Goal: Task Accomplishment & Management: Manage account settings

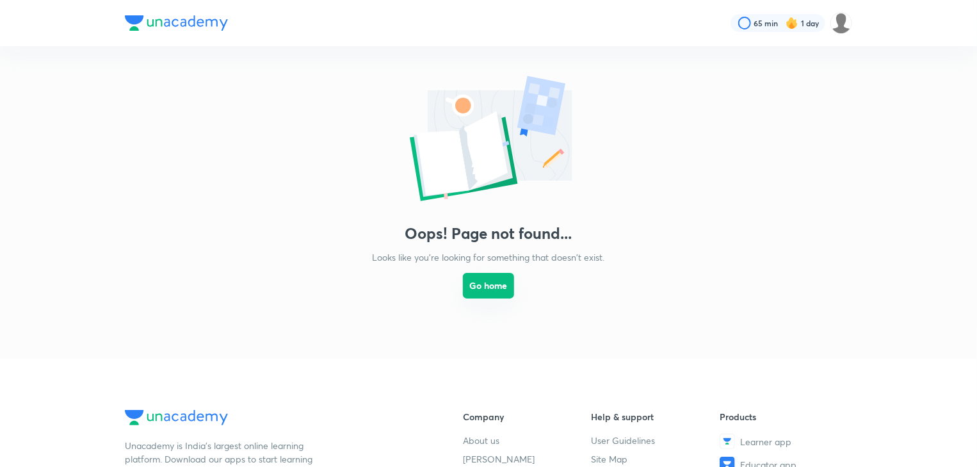
click at [478, 291] on button "Go home" at bounding box center [488, 286] width 51 height 26
click at [480, 284] on button "Go home" at bounding box center [488, 286] width 51 height 26
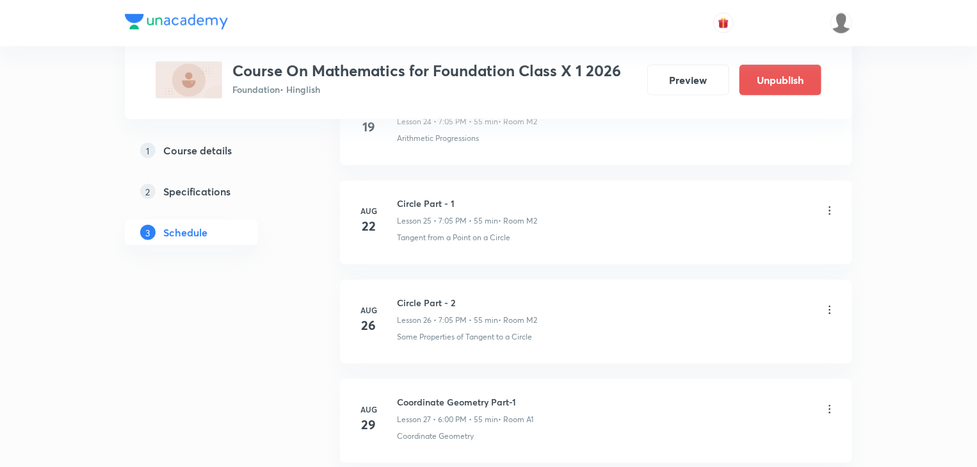
scroll to position [3125, 0]
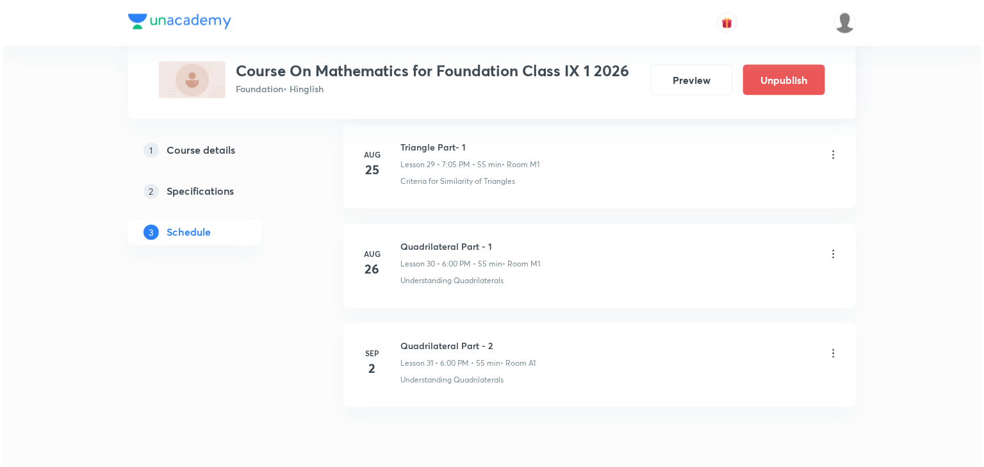
scroll to position [3628, 0]
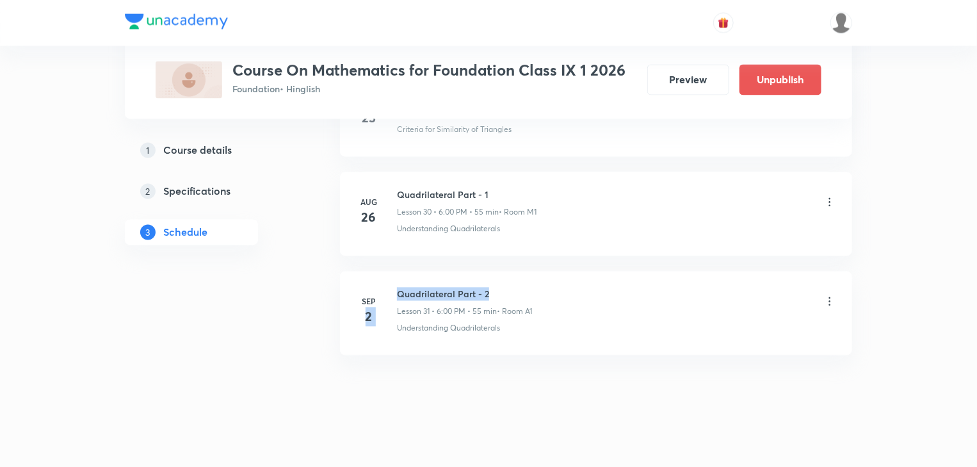
drag, startPoint x: 490, startPoint y: 280, endPoint x: 395, endPoint y: 285, distance: 94.9
click at [395, 288] on div "Sep 2 Quadrilateral Part - 2 Lesson 31 • 6:00 PM • 55 min • Room A1 Understandi…" at bounding box center [596, 311] width 480 height 47
click at [400, 288] on h6 "Quadrilateral Part - 2" at bounding box center [464, 294] width 135 height 13
click at [490, 288] on h6 "Quadrilateral Part - 2" at bounding box center [464, 294] width 135 height 13
click at [820, 294] on div "Quadrilateral Part - 2 Lesson 31 • 6:00 PM • 55 min • Room A1" at bounding box center [616, 303] width 439 height 30
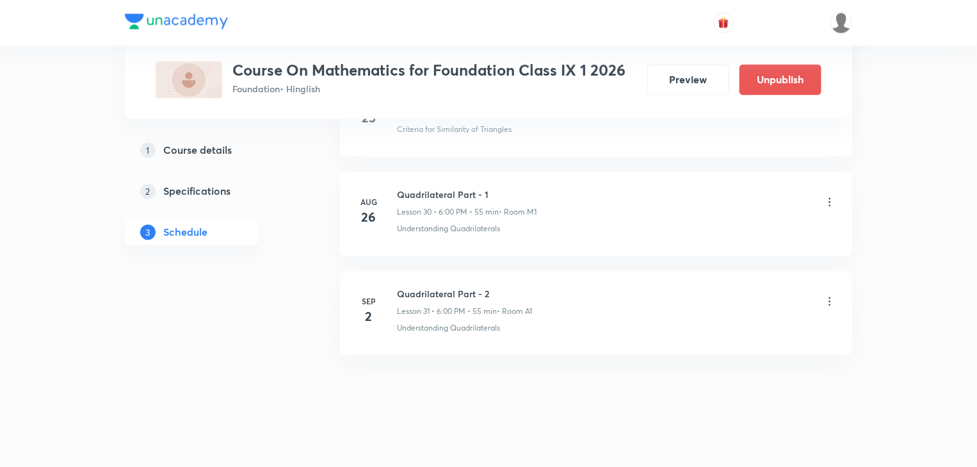
click at [822, 294] on div "Quadrilateral Part - 2 Lesson 31 • 6:00 PM • 55 min • Room A1" at bounding box center [616, 303] width 439 height 30
click at [835, 295] on icon at bounding box center [829, 301] width 13 height 13
click at [758, 319] on li "Edit" at bounding box center [765, 325] width 140 height 24
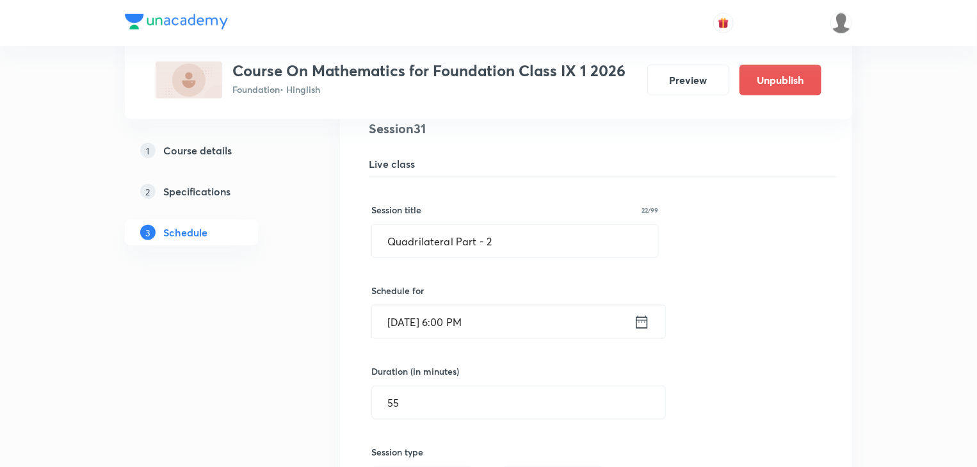
scroll to position [3223, 0]
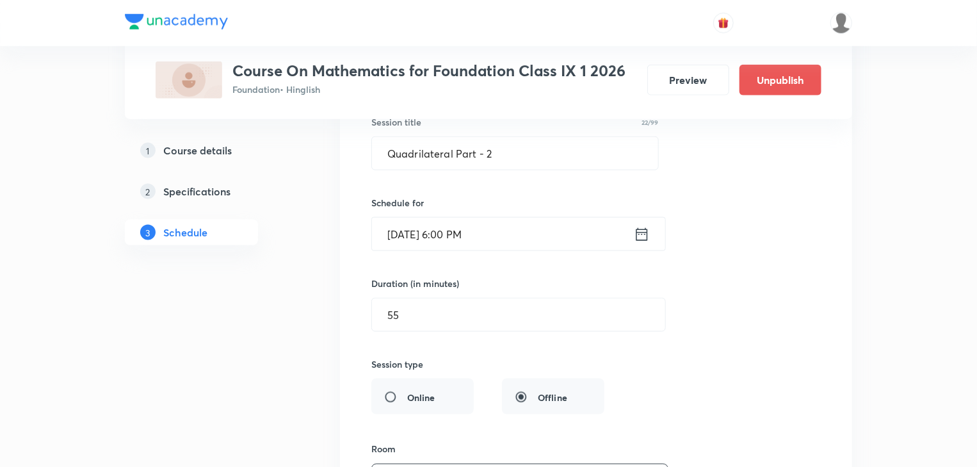
drag, startPoint x: 612, startPoint y: 234, endPoint x: 620, endPoint y: 236, distance: 8.1
click at [620, 236] on input "Sep 2, 2025, 6:00 PM" at bounding box center [503, 234] width 262 height 33
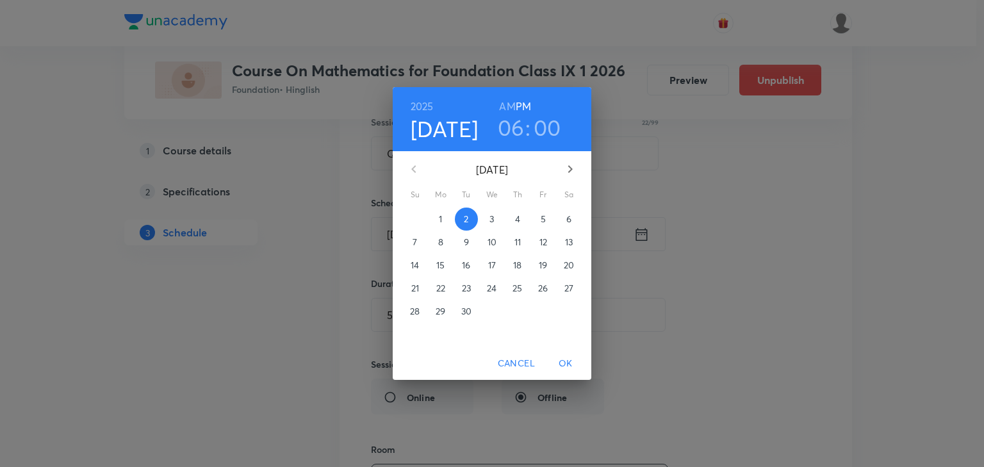
click at [447, 220] on span "1" at bounding box center [440, 219] width 23 height 13
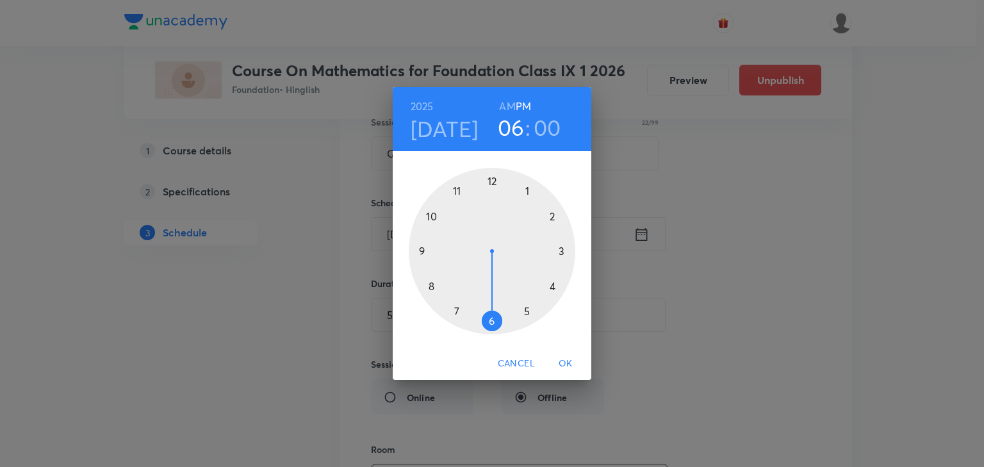
click at [507, 361] on span "Cancel" at bounding box center [516, 363] width 37 height 16
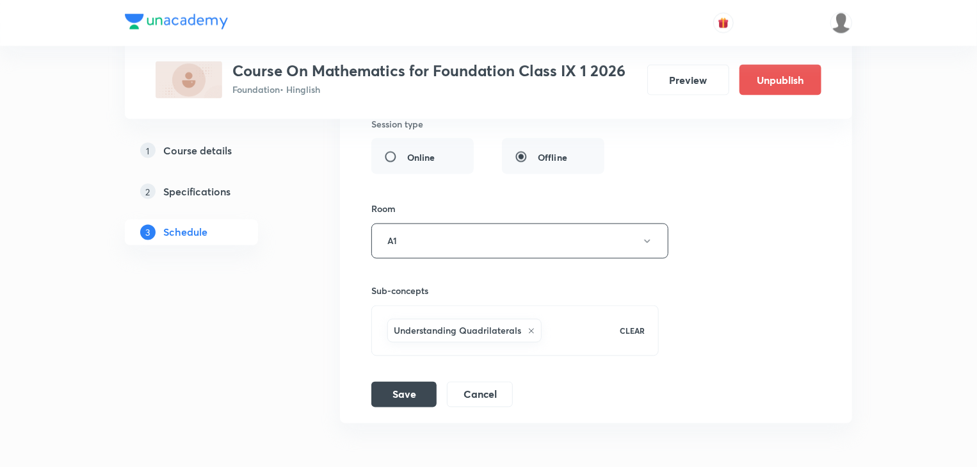
scroll to position [3531, 0]
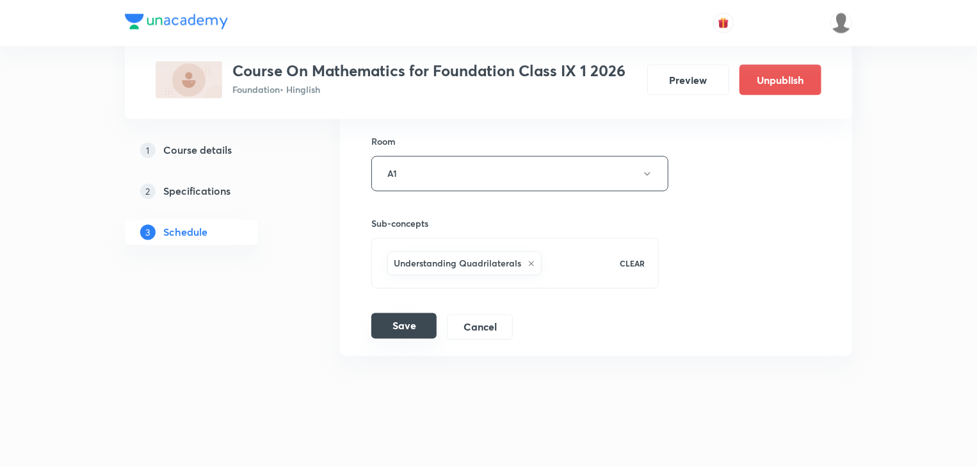
click at [389, 324] on button "Save" at bounding box center [403, 326] width 65 height 26
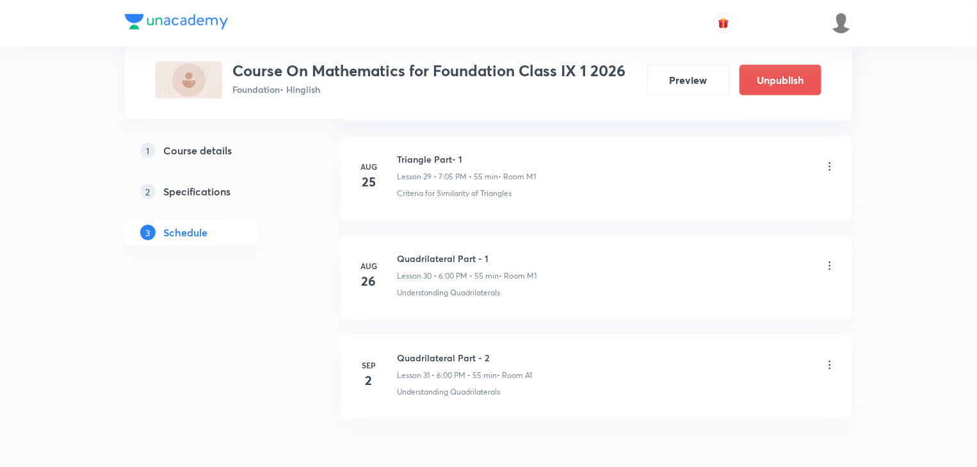
scroll to position [3040, 0]
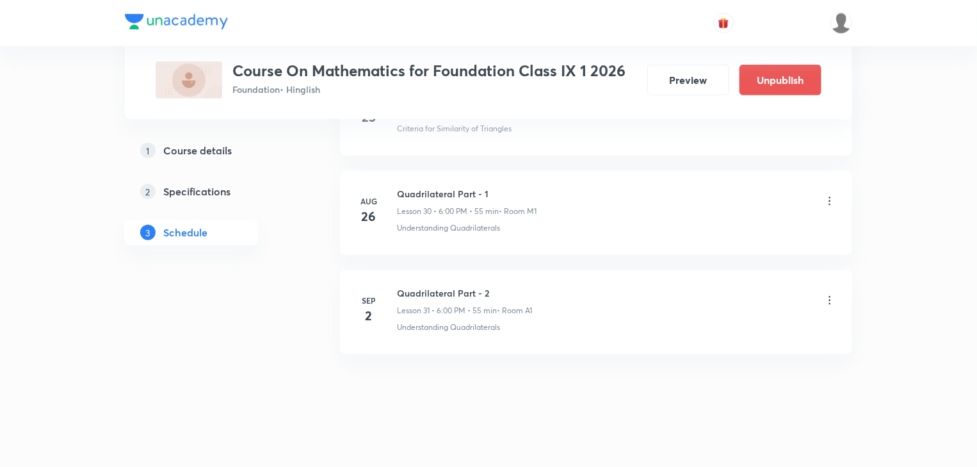
click at [489, 287] on h6 "Quadrilateral Part - 2" at bounding box center [464, 292] width 135 height 13
click at [488, 286] on h6 "Quadrilateral Part - 2" at bounding box center [464, 292] width 135 height 13
copy h6 "Quadrilateral Part - 2"
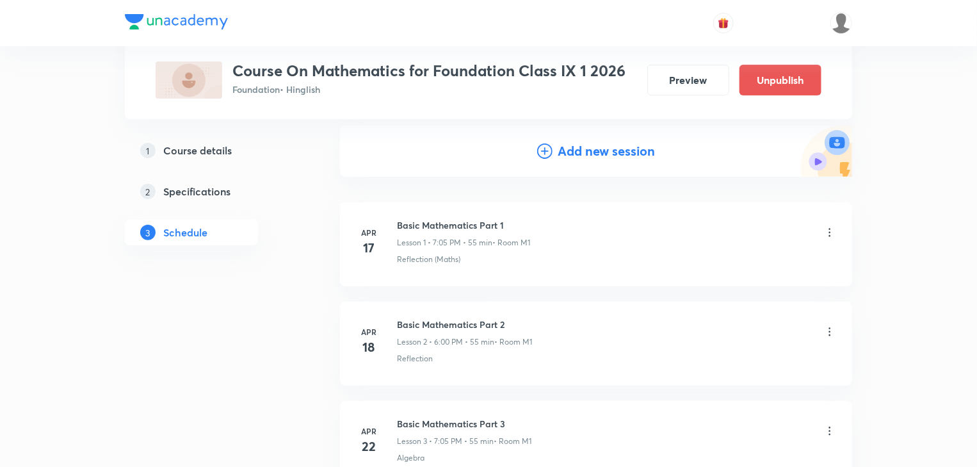
scroll to position [51, 0]
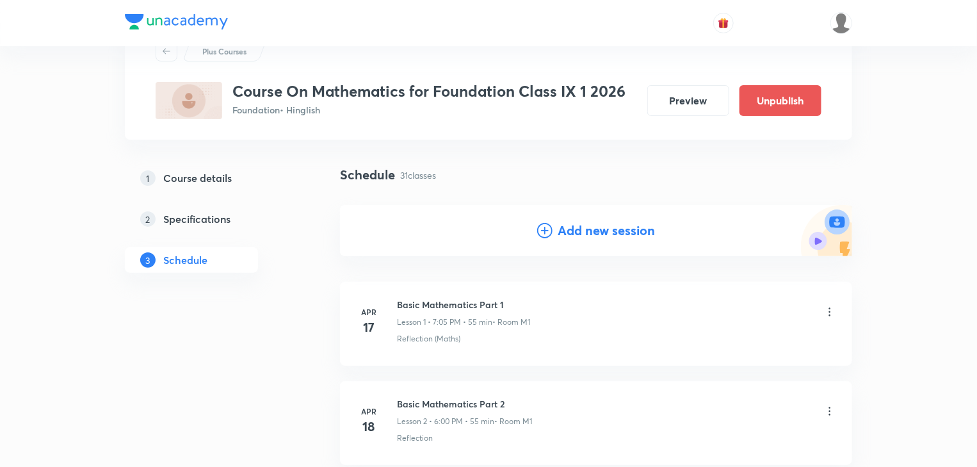
click at [620, 224] on h4 "Add new session" at bounding box center [606, 230] width 97 height 19
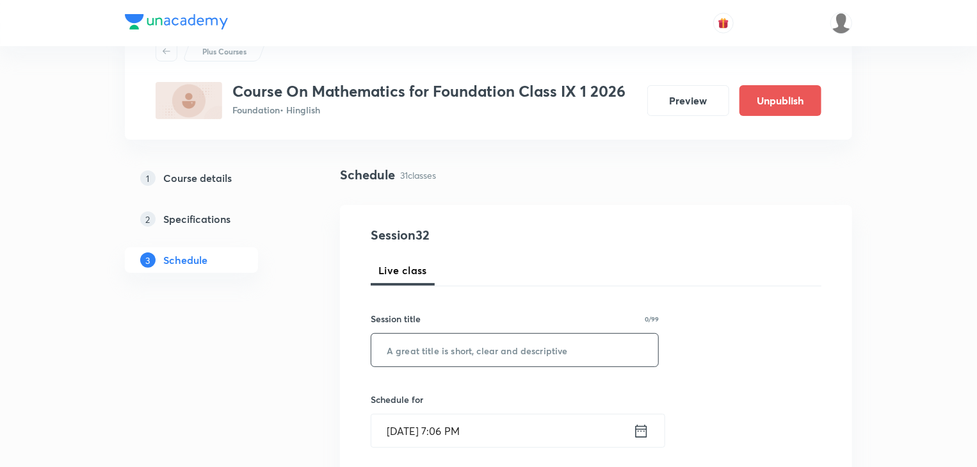
click at [424, 348] on input "text" at bounding box center [514, 350] width 287 height 33
paste input "Quadrilateral Part - 2"
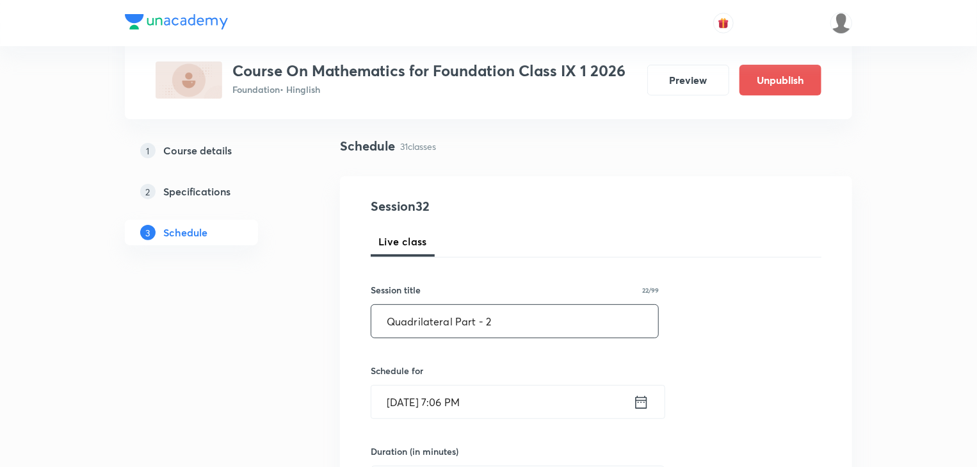
scroll to position [154, 0]
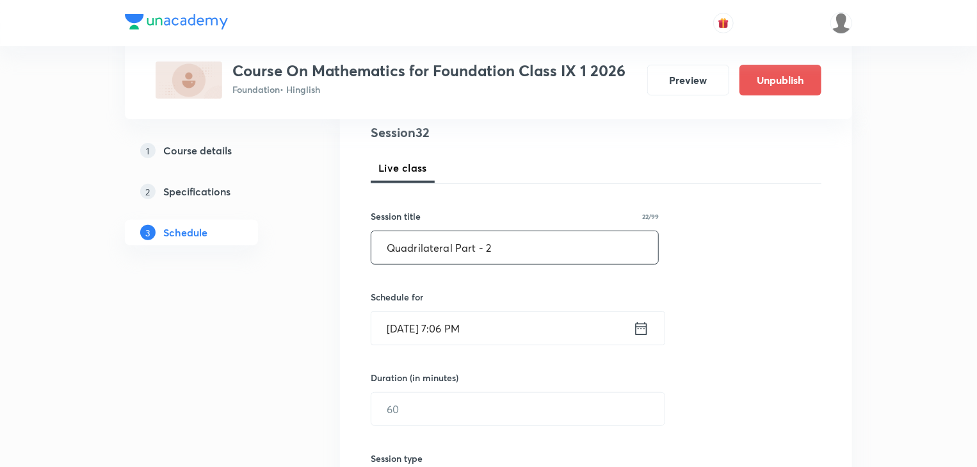
type input "Quadrilateral Part - 2"
click at [645, 330] on icon at bounding box center [641, 329] width 16 height 18
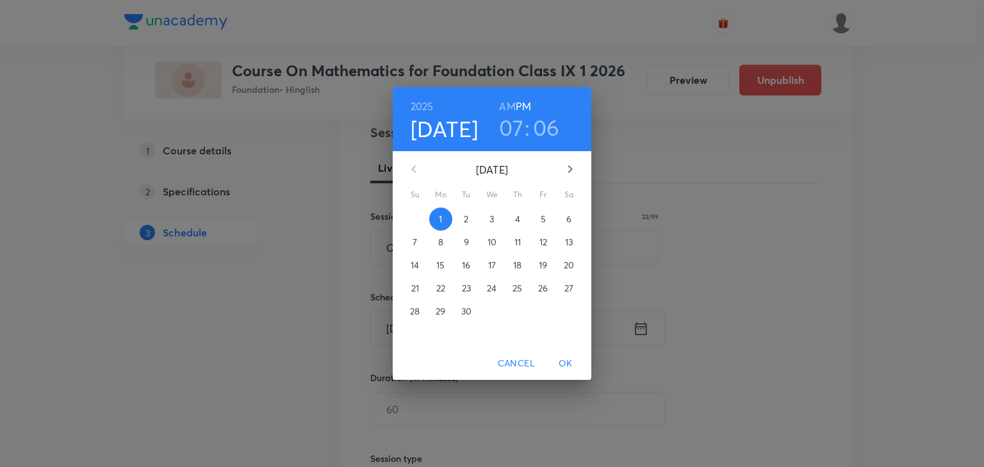
click at [563, 374] on button "OK" at bounding box center [565, 364] width 41 height 24
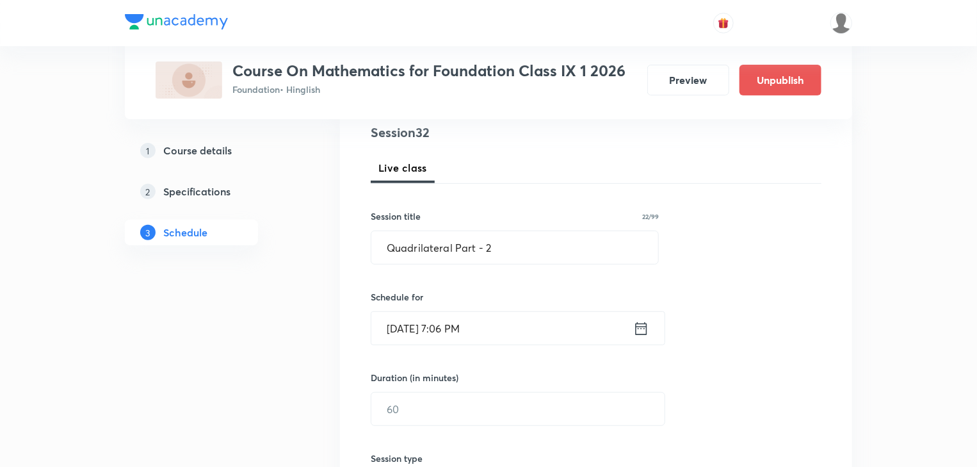
drag, startPoint x: 623, startPoint y: 329, endPoint x: 635, endPoint y: 328, distance: 12.2
click at [635, 328] on div "Sep 1, 2025, 7:06 PM ​" at bounding box center [518, 328] width 295 height 34
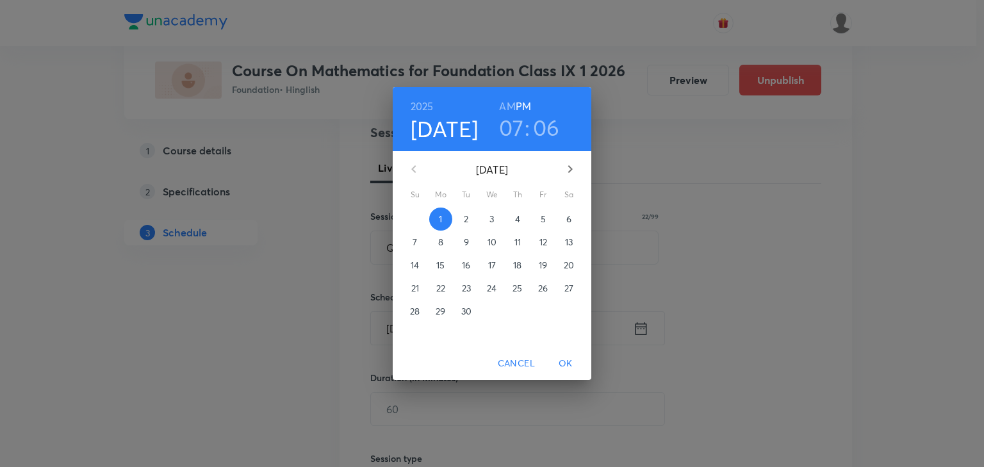
click at [641, 327] on div "2025 Sep 1 07 : 06 AM PM September 2025 Su Mo Tu We Th Fr Sa 31 1 2 3 4 5 6 7 8…" at bounding box center [492, 233] width 984 height 467
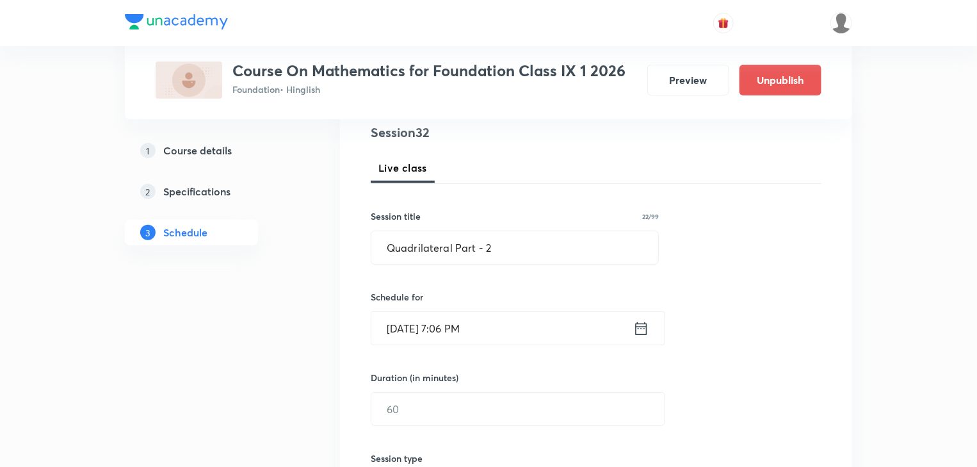
click at [642, 325] on icon at bounding box center [641, 329] width 16 height 18
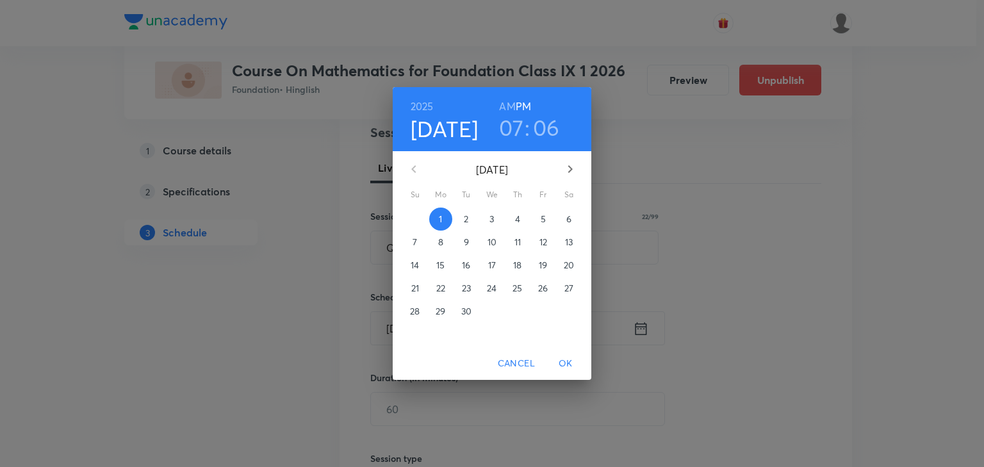
click at [524, 124] on h3 ":" at bounding box center [526, 127] width 5 height 27
click at [508, 134] on h3 "07" at bounding box center [511, 127] width 25 height 27
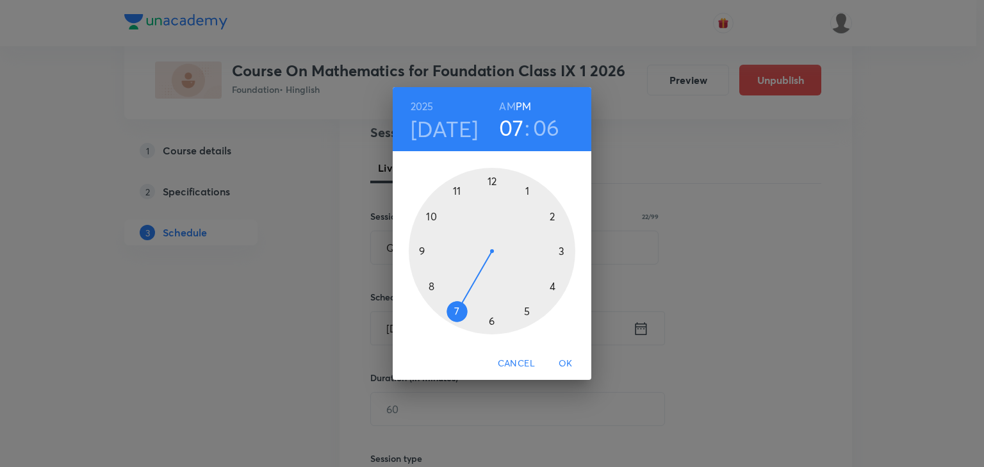
click at [484, 323] on div at bounding box center [492, 251] width 166 height 166
click at [561, 251] on div at bounding box center [492, 251] width 166 height 166
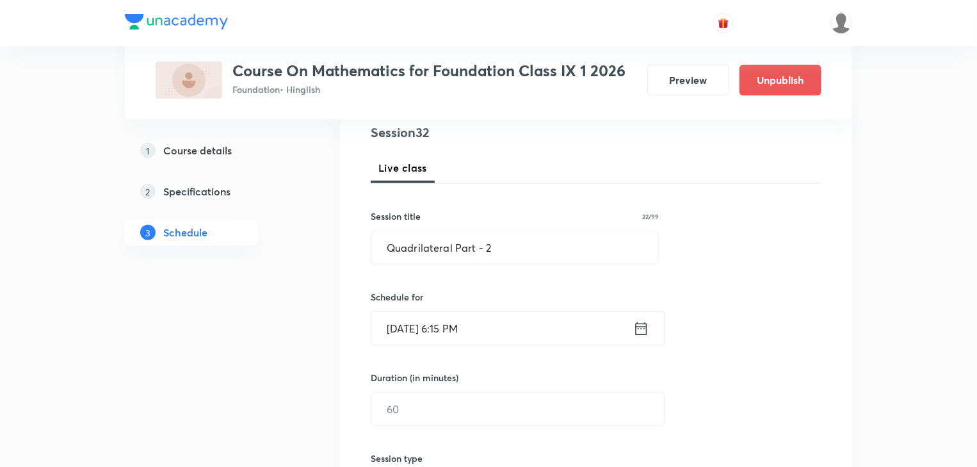
click at [639, 330] on icon at bounding box center [641, 329] width 16 height 18
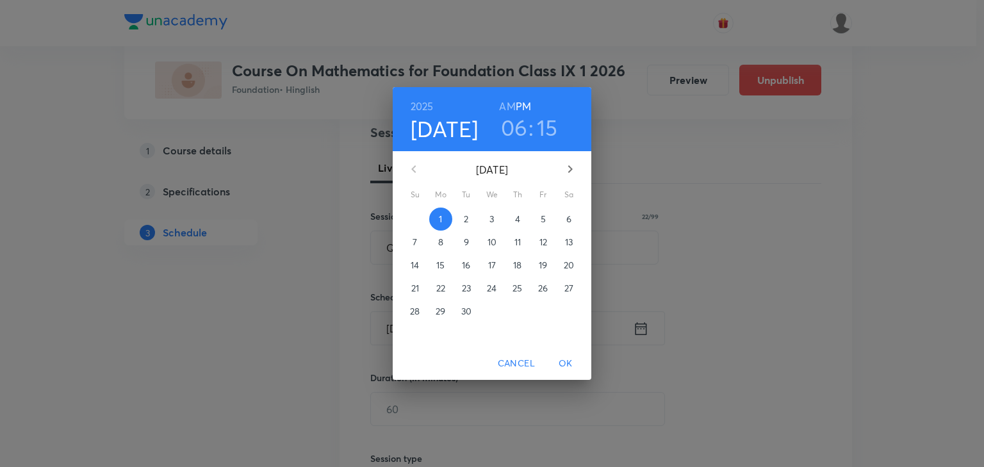
click at [542, 127] on h3 "15" at bounding box center [547, 127] width 21 height 27
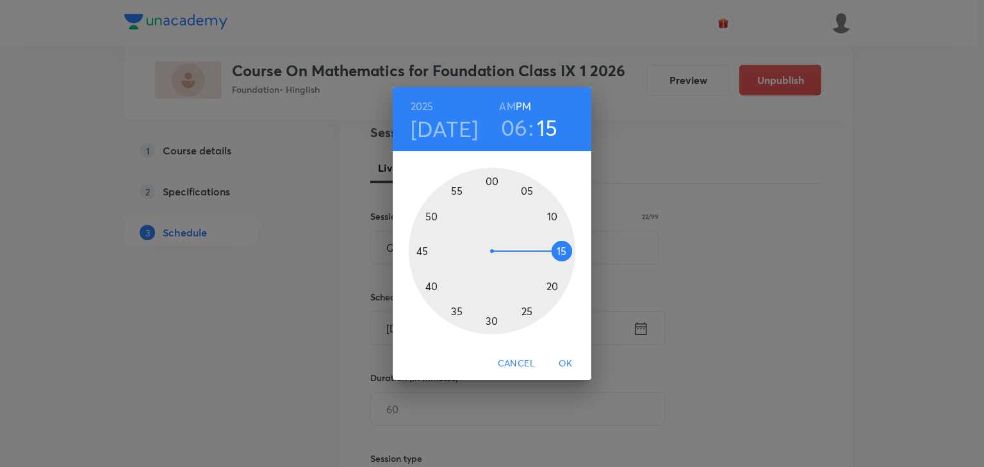
click at [551, 219] on div at bounding box center [492, 251] width 166 height 166
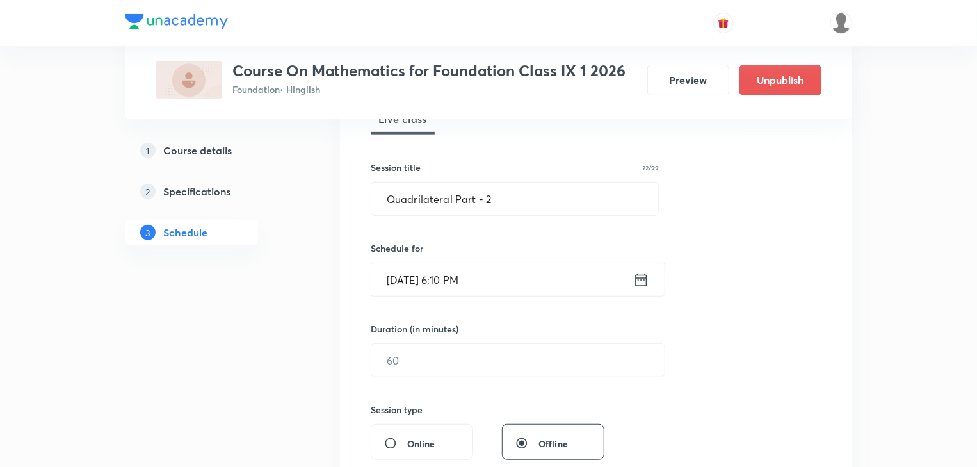
scroll to position [256, 0]
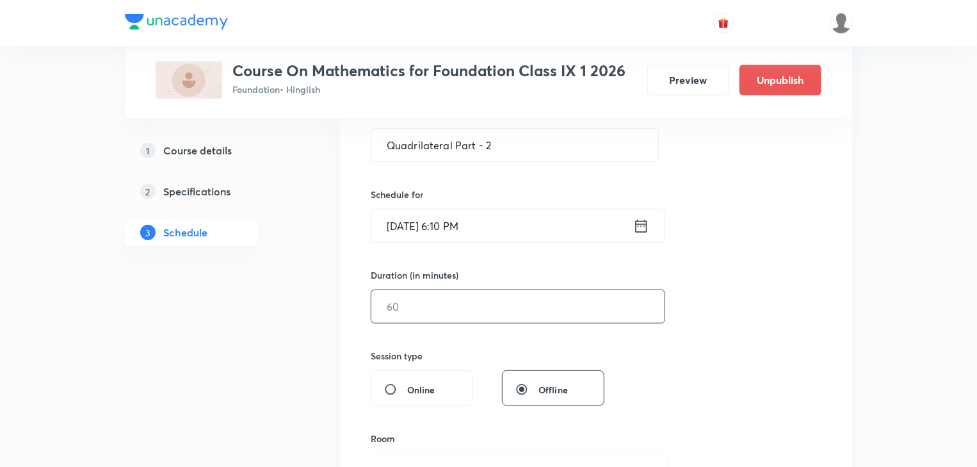
click at [420, 305] on input "text" at bounding box center [517, 306] width 293 height 33
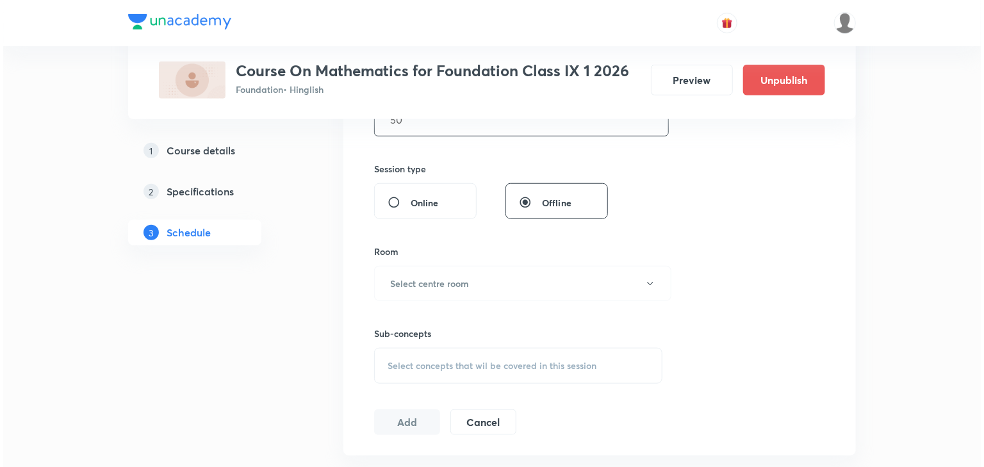
scroll to position [461, 0]
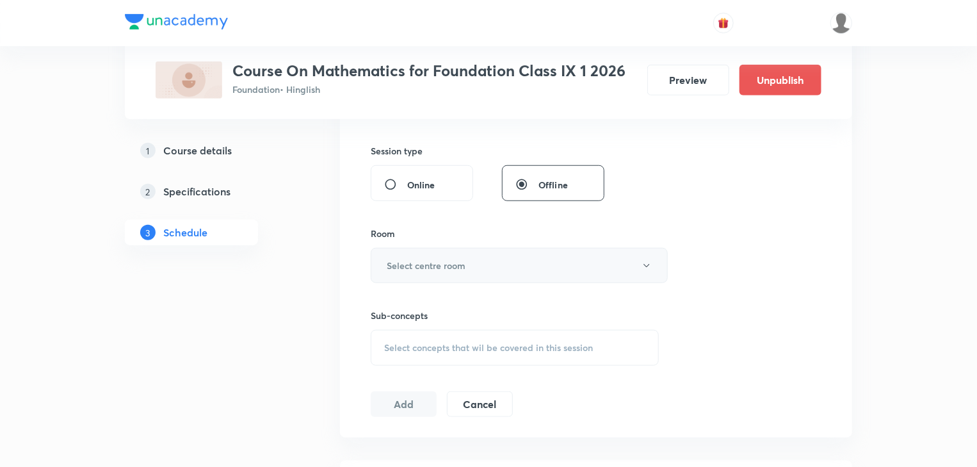
type input "50"
click at [448, 269] on h6 "Select centre room" at bounding box center [426, 265] width 79 height 13
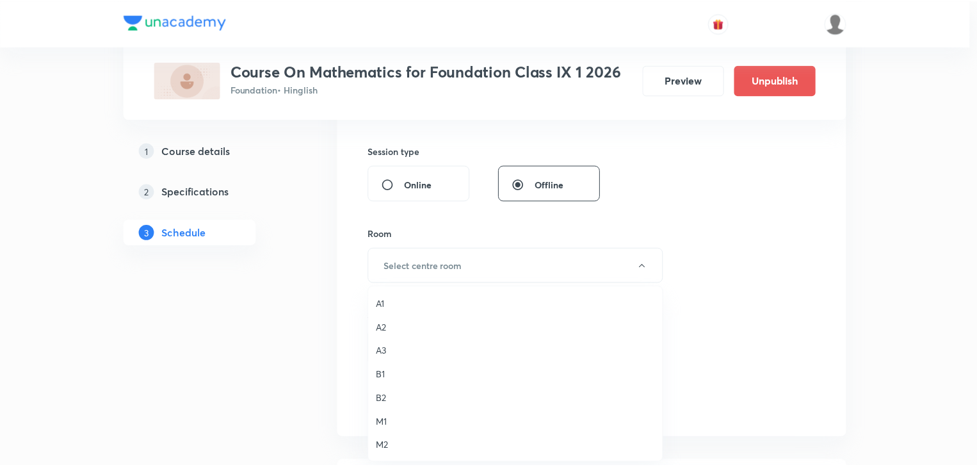
scroll to position [0, 0]
click at [382, 421] on span "M1" at bounding box center [518, 422] width 280 height 13
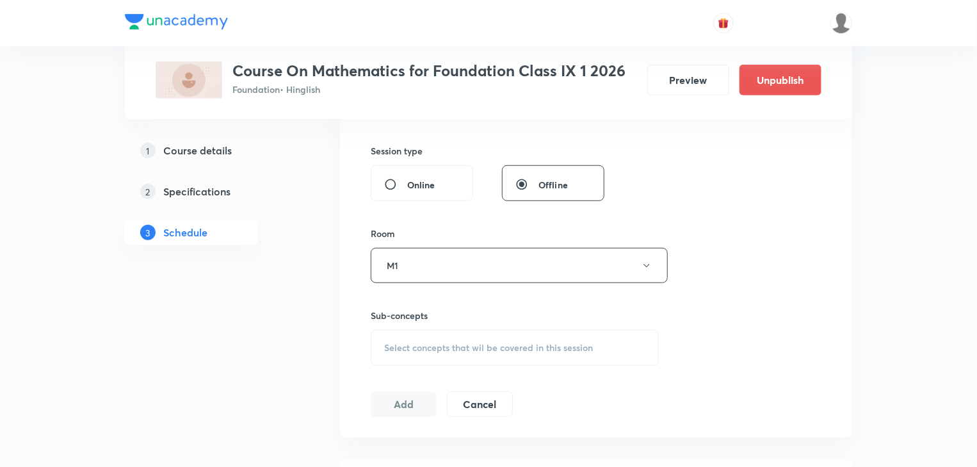
click at [409, 348] on span "Select concepts that wil be covered in this session" at bounding box center [488, 348] width 209 height 10
click at [431, 382] on input "text" at bounding box center [530, 387] width 256 height 33
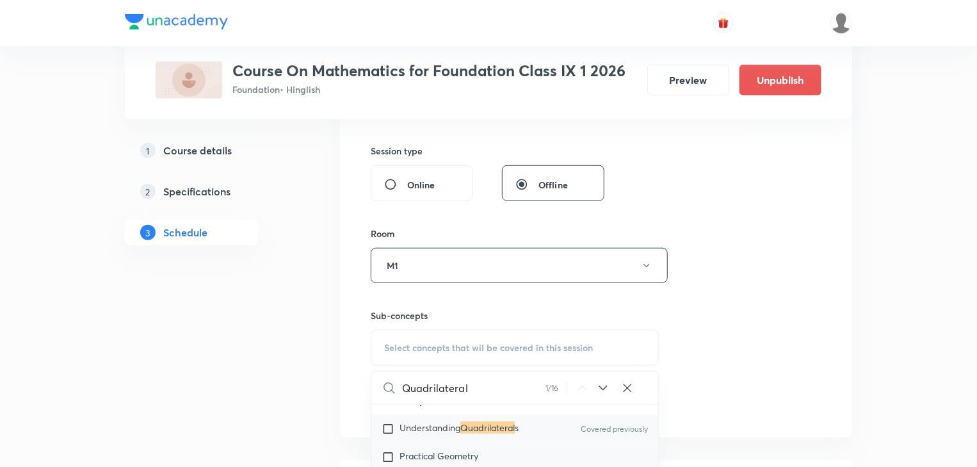
scroll to position [958, 0]
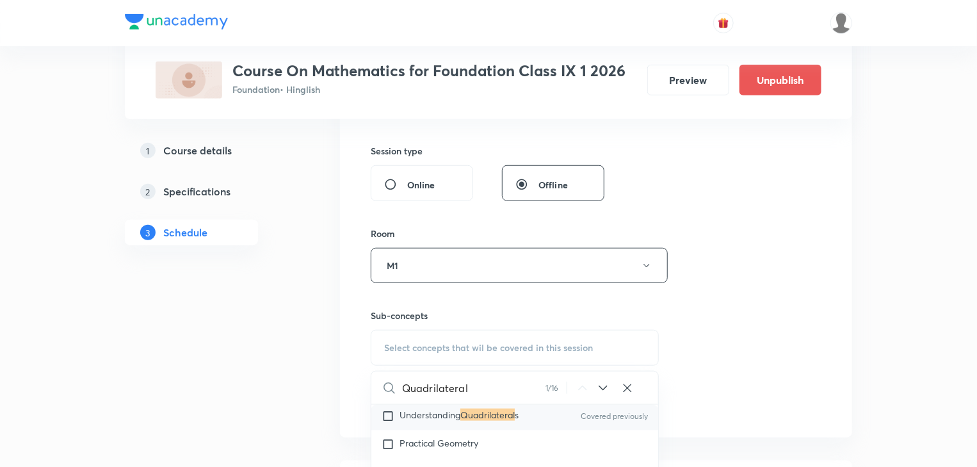
type input "Quadrilateral"
click at [382, 414] on input "checkbox" at bounding box center [391, 416] width 18 height 13
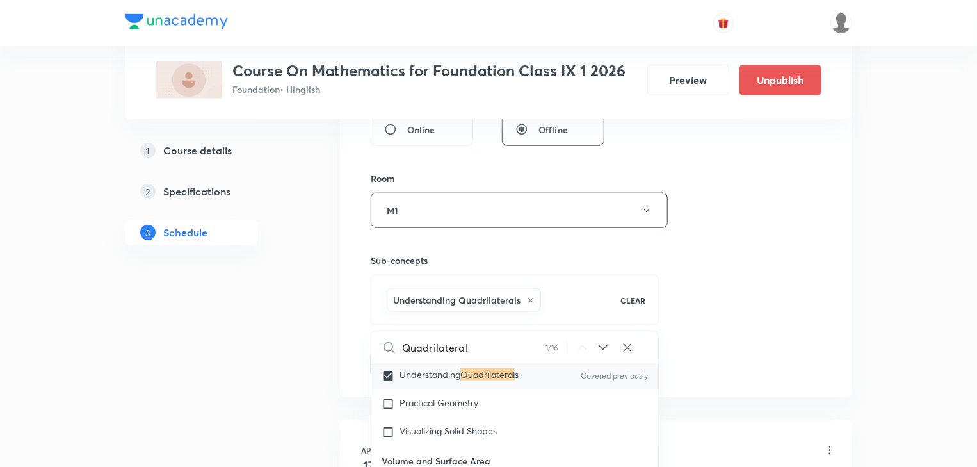
scroll to position [615, 0]
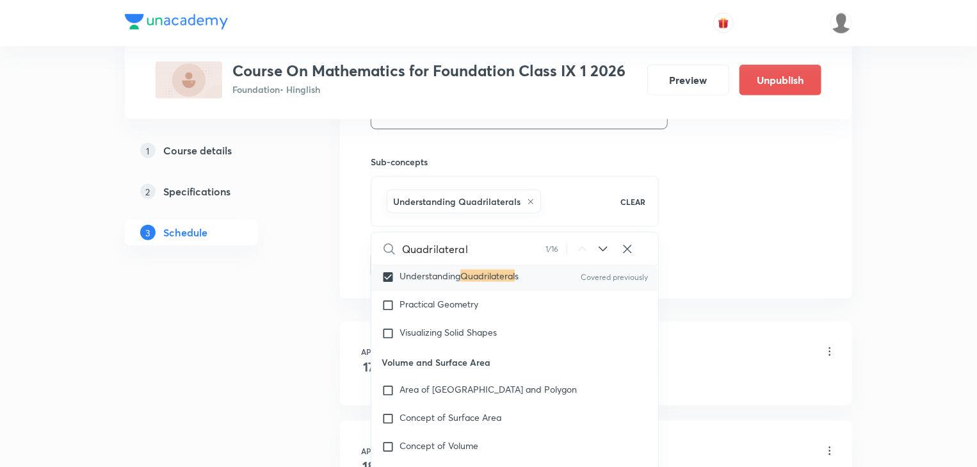
click at [392, 278] on input "checkbox" at bounding box center [391, 277] width 18 height 13
checkbox input "false"
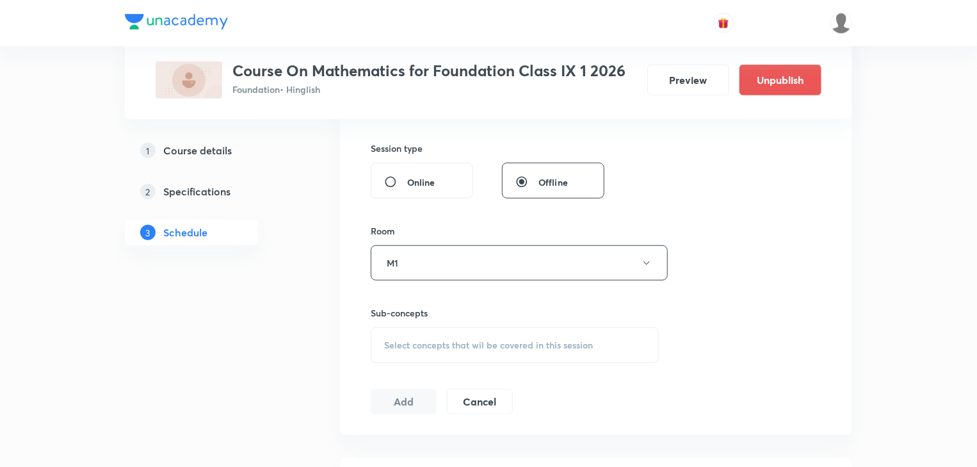
scroll to position [461, 0]
click at [436, 343] on span "Select concepts that wil be covered in this session" at bounding box center [488, 348] width 209 height 10
click at [417, 394] on input "text" at bounding box center [530, 387] width 256 height 33
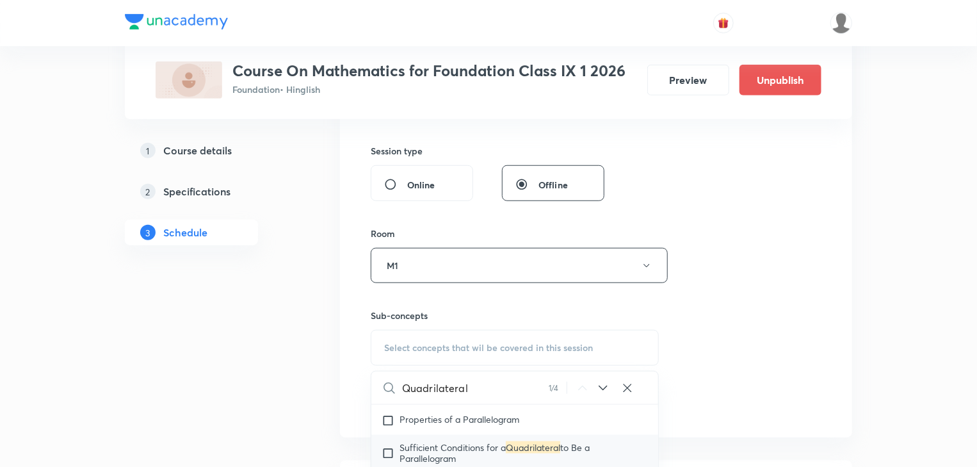
scroll to position [13291, 0]
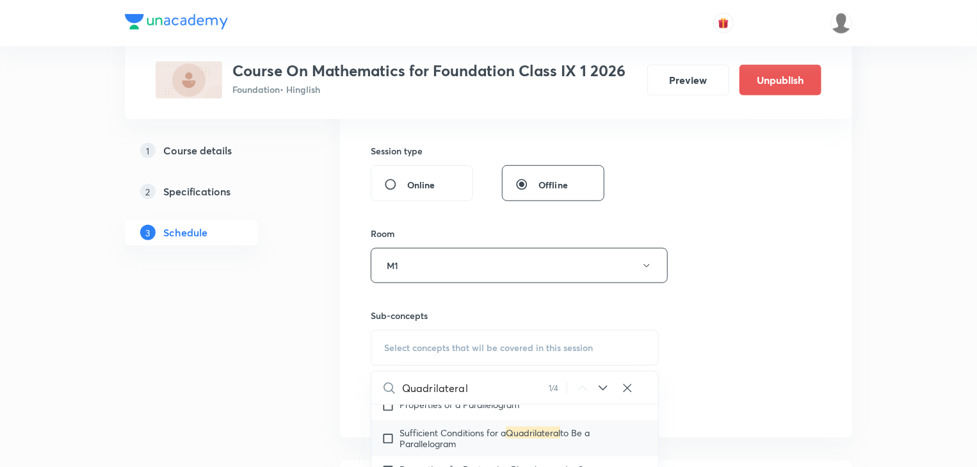
type input "Quadrilateral"
click at [392, 432] on input "checkbox" at bounding box center [391, 438] width 18 height 20
checkbox input "true"
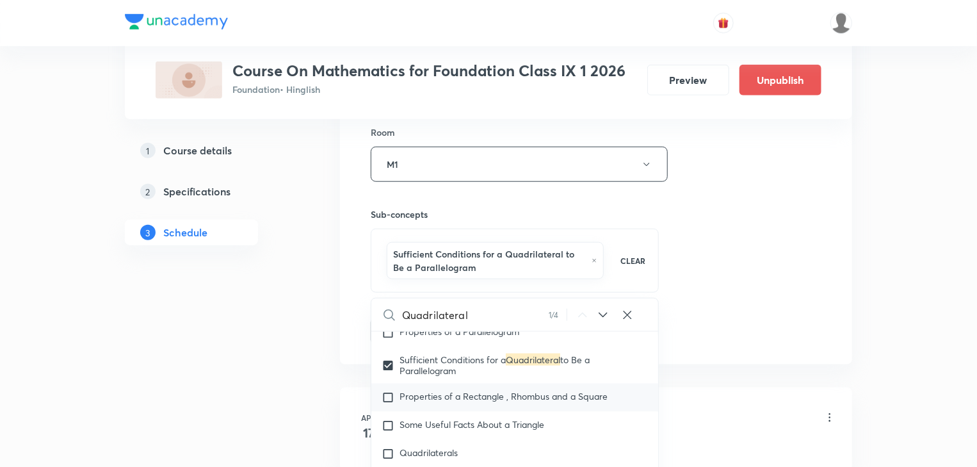
scroll to position [563, 0]
click at [756, 310] on div "Session 32 Live class Session title 22/99 Quadrilateral Part - 2 ​ Schedule for…" at bounding box center [596, 27] width 451 height 629
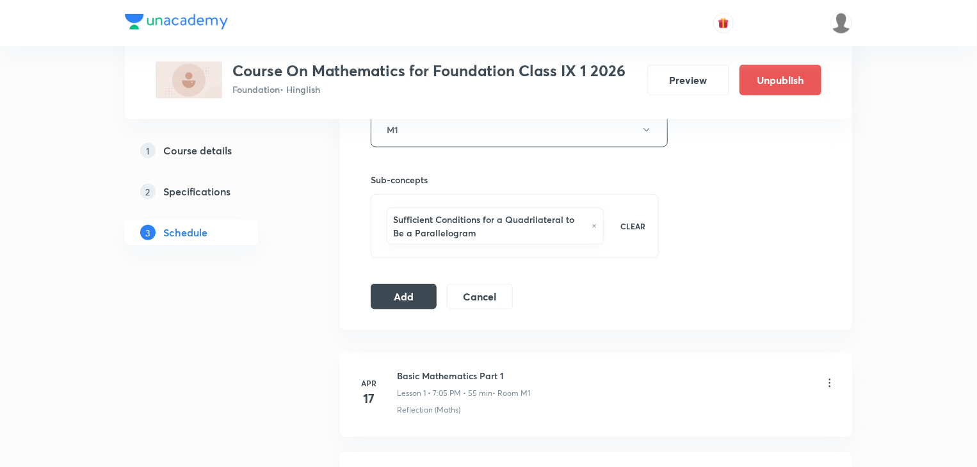
scroll to position [615, 0]
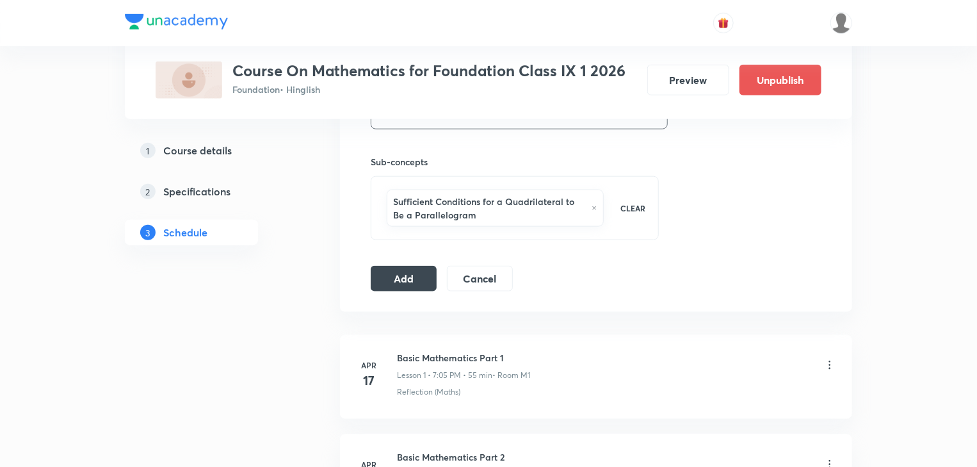
click at [549, 207] on h6 "Sufficient Conditions for a Quadrilateral to Be a Parallelogram" at bounding box center [489, 208] width 192 height 27
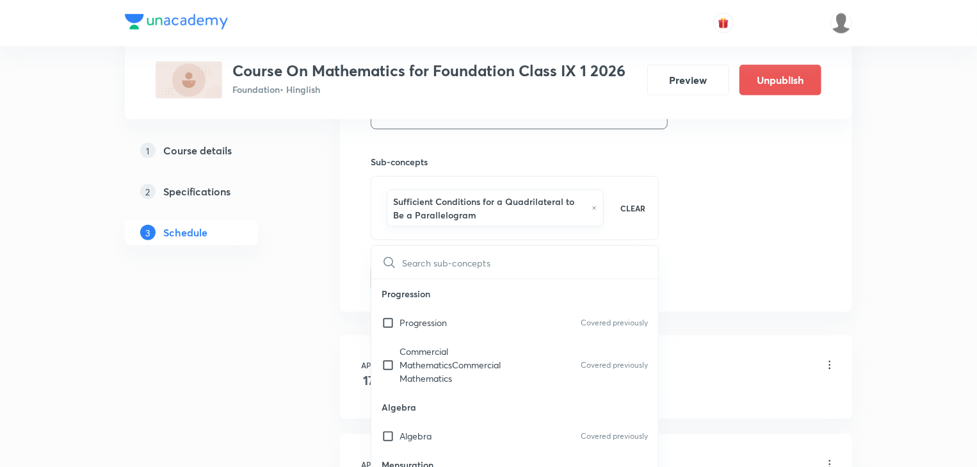
drag, startPoint x: 534, startPoint y: 209, endPoint x: 507, endPoint y: 212, distance: 27.1
click at [507, 212] on h6 "Sufficient Conditions for a Quadrilateral to Be a Parallelogram" at bounding box center [489, 208] width 192 height 27
click at [621, 206] on p "CLEAR" at bounding box center [632, 208] width 25 height 12
checkbox input "false"
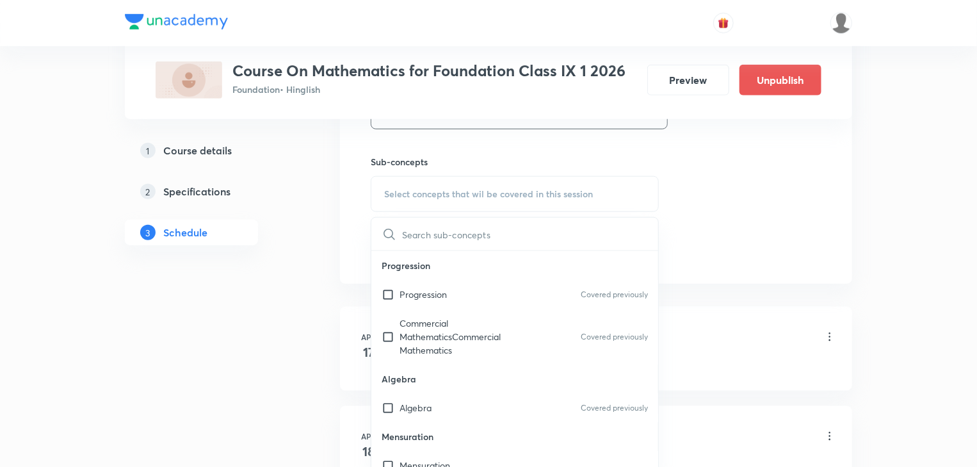
click at [442, 192] on span "Select concepts that wil be covered in this session" at bounding box center [488, 194] width 209 height 10
click at [420, 192] on span "Select concepts that wil be covered in this session" at bounding box center [488, 194] width 209 height 10
click at [437, 256] on p "Progression" at bounding box center [514, 265] width 287 height 29
click at [439, 222] on input "text" at bounding box center [530, 234] width 256 height 33
paste input "Quadrilateral Part - 2"
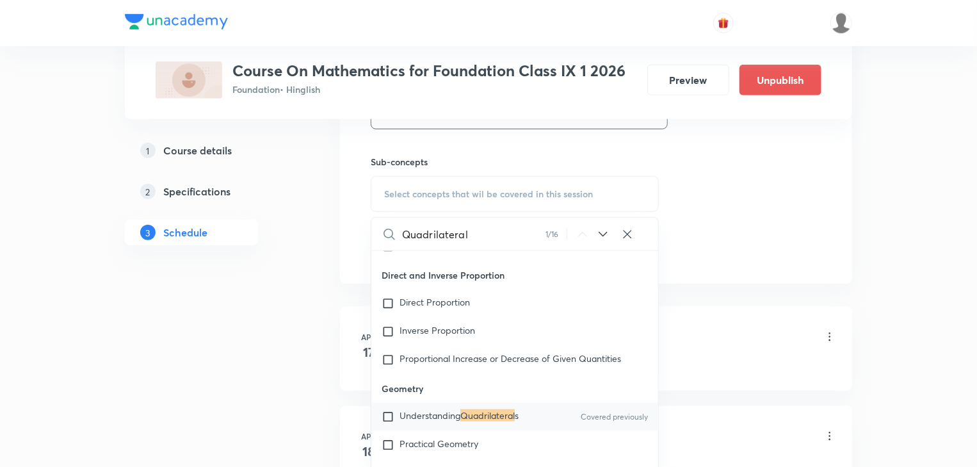
scroll to position [804, 0]
type input "Quadrilateral"
click at [389, 417] on input "checkbox" at bounding box center [391, 416] width 18 height 13
checkbox input "true"
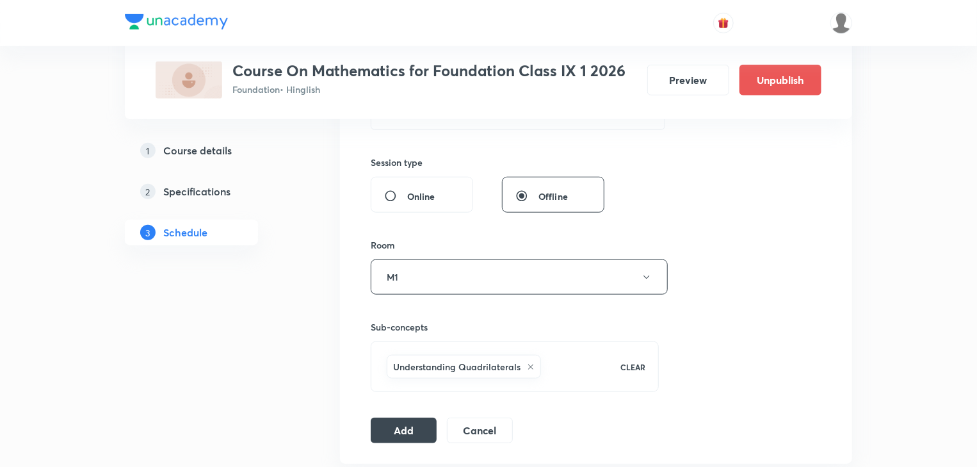
scroll to position [512, 0]
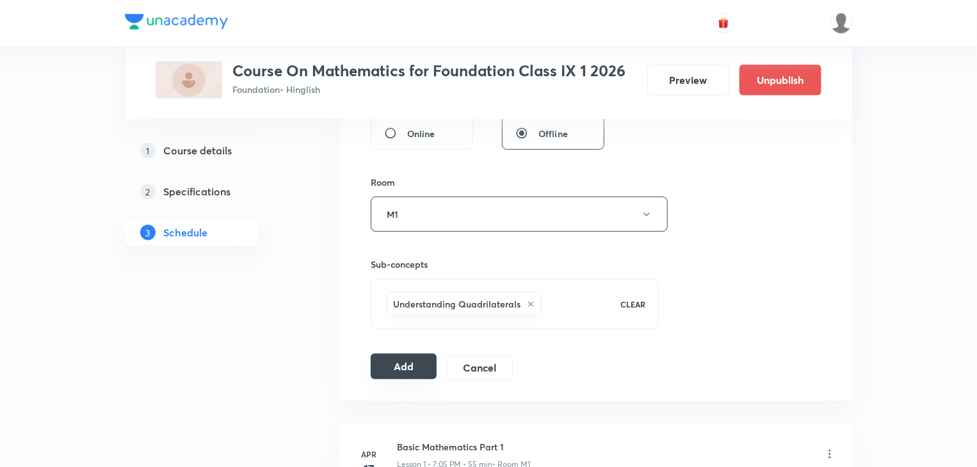
click at [403, 362] on button "Add" at bounding box center [404, 366] width 66 height 26
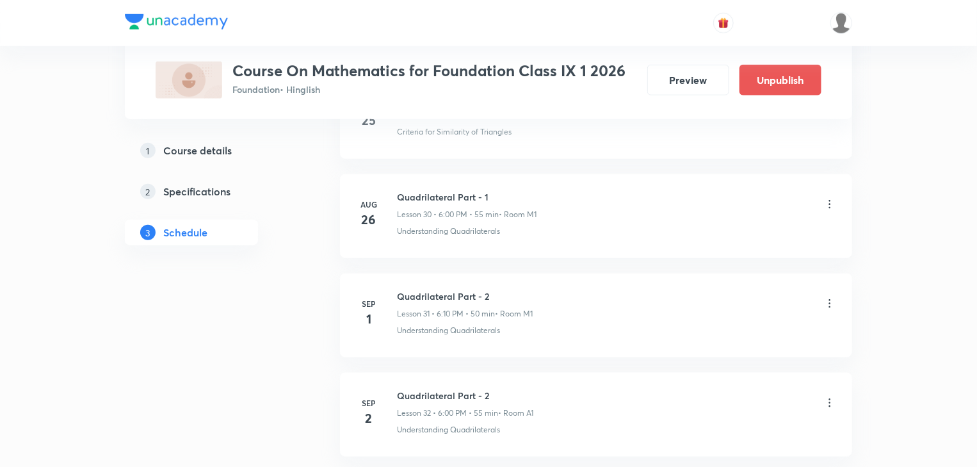
scroll to position [3140, 0]
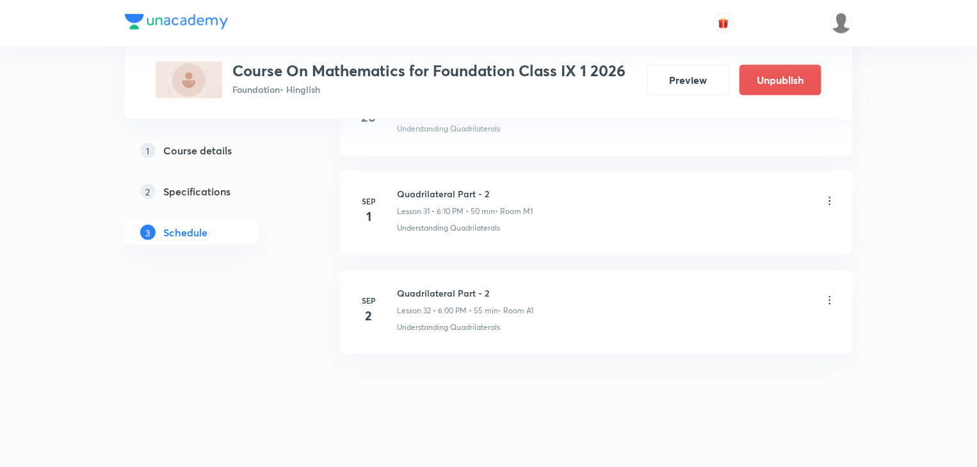
click at [834, 294] on icon at bounding box center [829, 300] width 13 height 13
click at [743, 324] on li "Edit" at bounding box center [765, 325] width 140 height 24
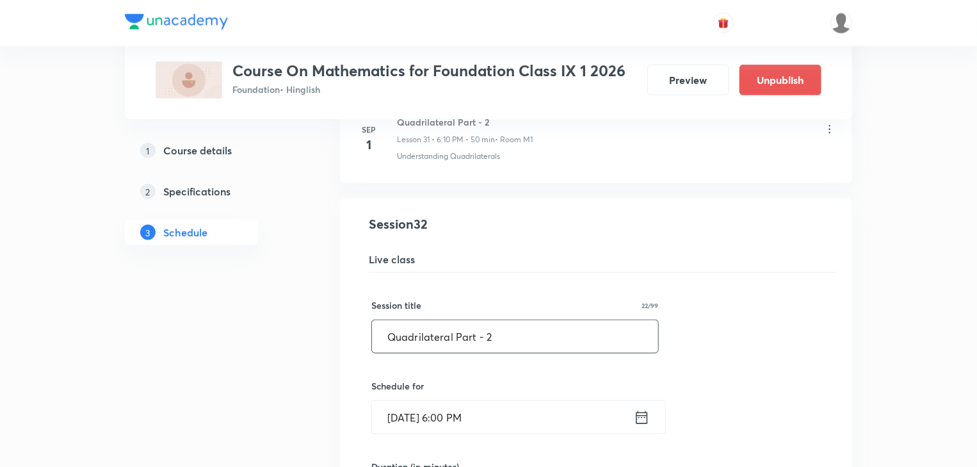
click at [519, 320] on input "Quadrilateral Part - 2" at bounding box center [515, 336] width 286 height 33
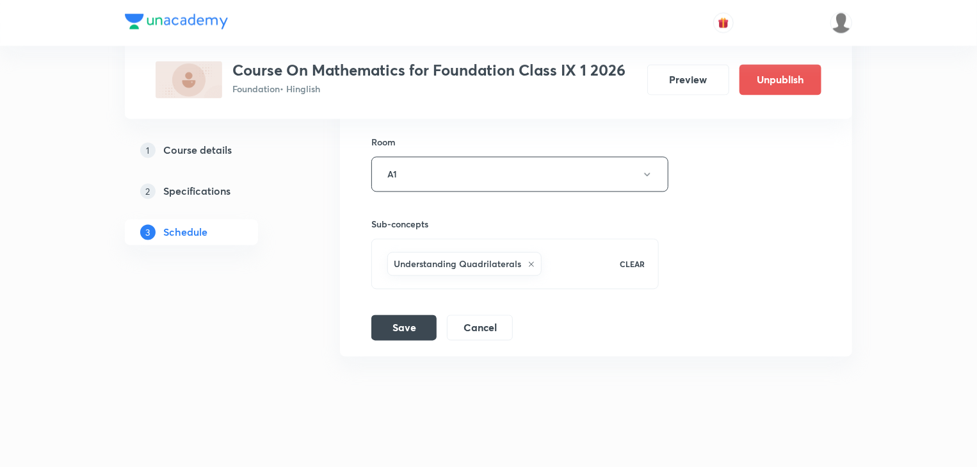
scroll to position [3630, 0]
type input "Quadrilateral Part - 3"
click at [421, 328] on div "Save Cancel" at bounding box center [447, 327] width 152 height 26
click at [400, 317] on button "Save" at bounding box center [403, 326] width 65 height 26
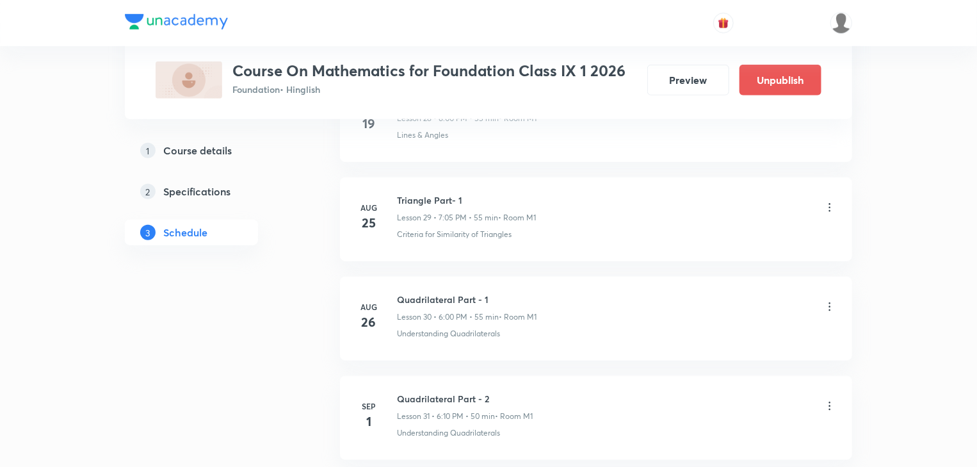
scroll to position [3088, 0]
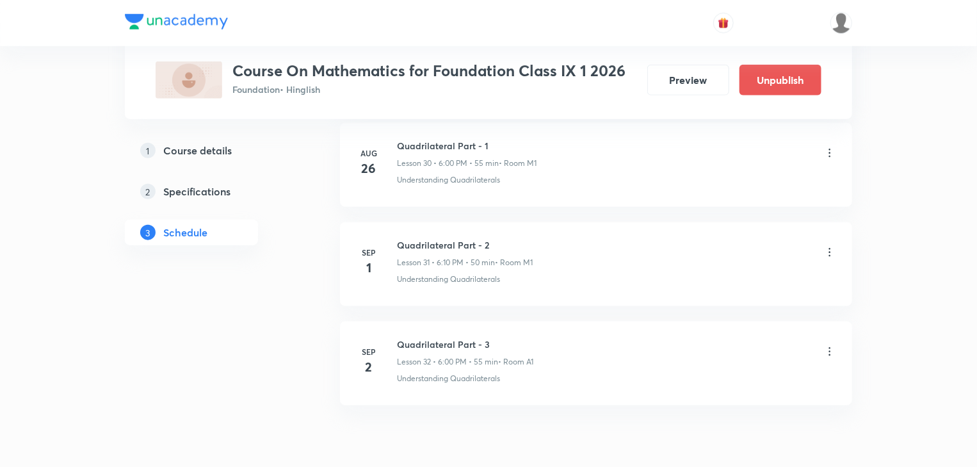
drag, startPoint x: 531, startPoint y: 235, endPoint x: 492, endPoint y: 238, distance: 38.6
click at [530, 238] on h6 "Quadrilateral Part - 2" at bounding box center [465, 244] width 136 height 13
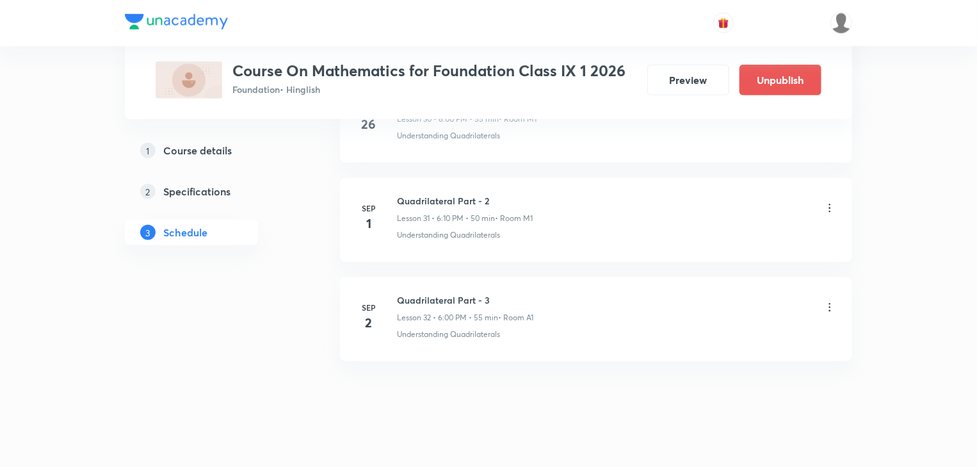
scroll to position [3140, 0]
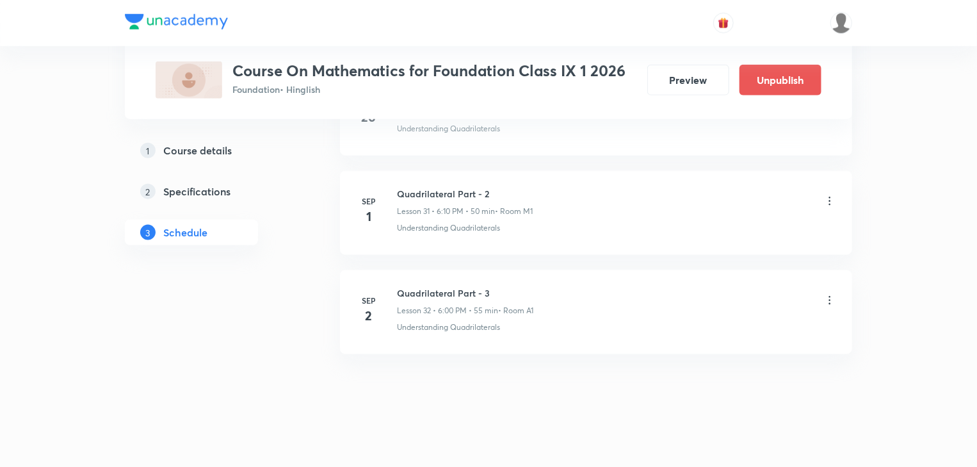
drag, startPoint x: 395, startPoint y: 1, endPoint x: 660, endPoint y: 151, distance: 304.5
click at [656, 134] on li "Aug 26 Quadrilateral Part - 1 Lesson 30 • 6:00 PM • 55 min • Room M1 Understand…" at bounding box center [596, 114] width 512 height 84
